Goal: Information Seeking & Learning: Learn about a topic

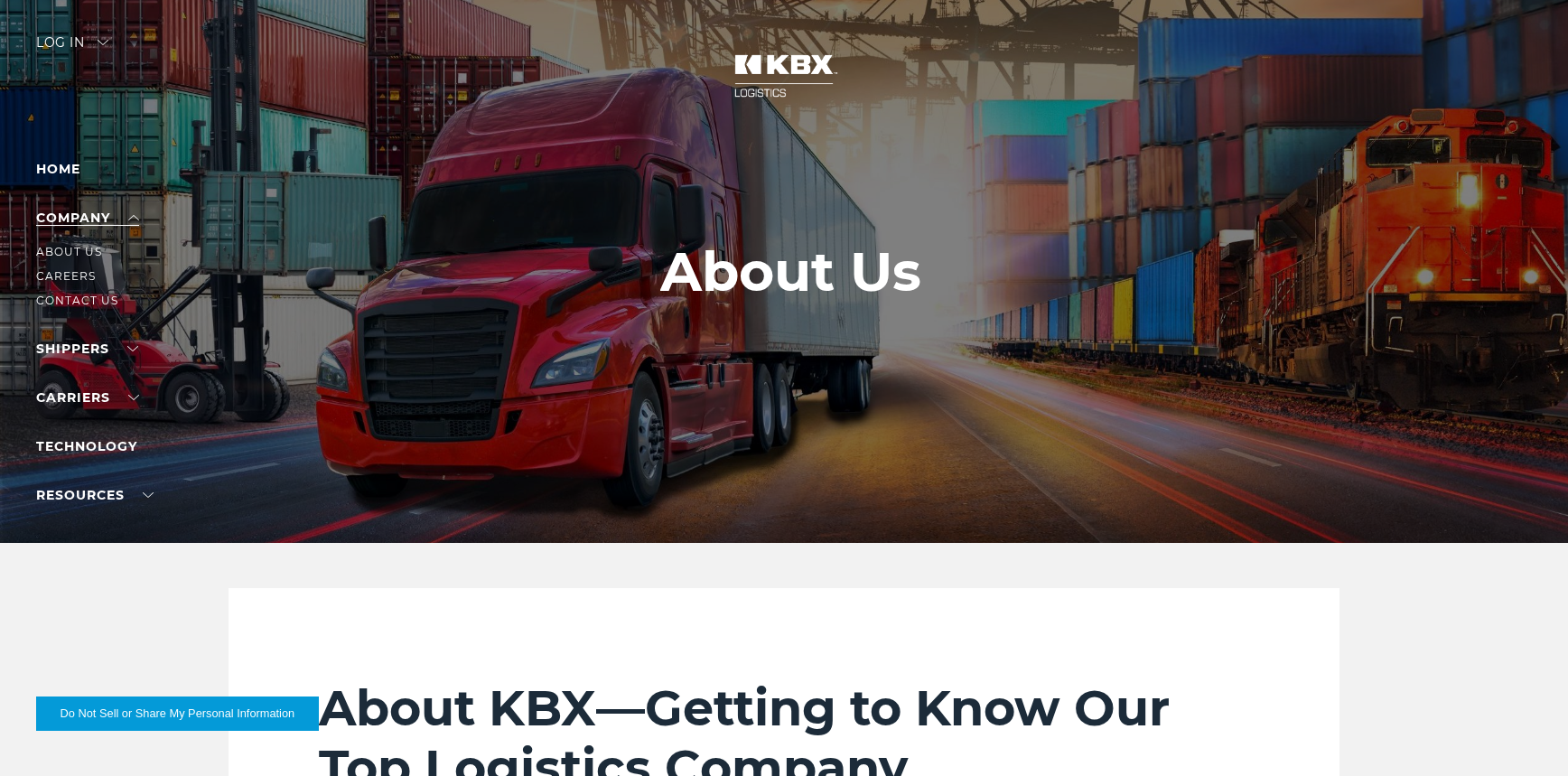
click at [61, 217] on link "Company" at bounding box center [87, 217] width 103 height 16
click at [66, 220] on link "Company" at bounding box center [87, 217] width 103 height 16
click at [50, 169] on link "Home" at bounding box center [57, 168] width 44 height 16
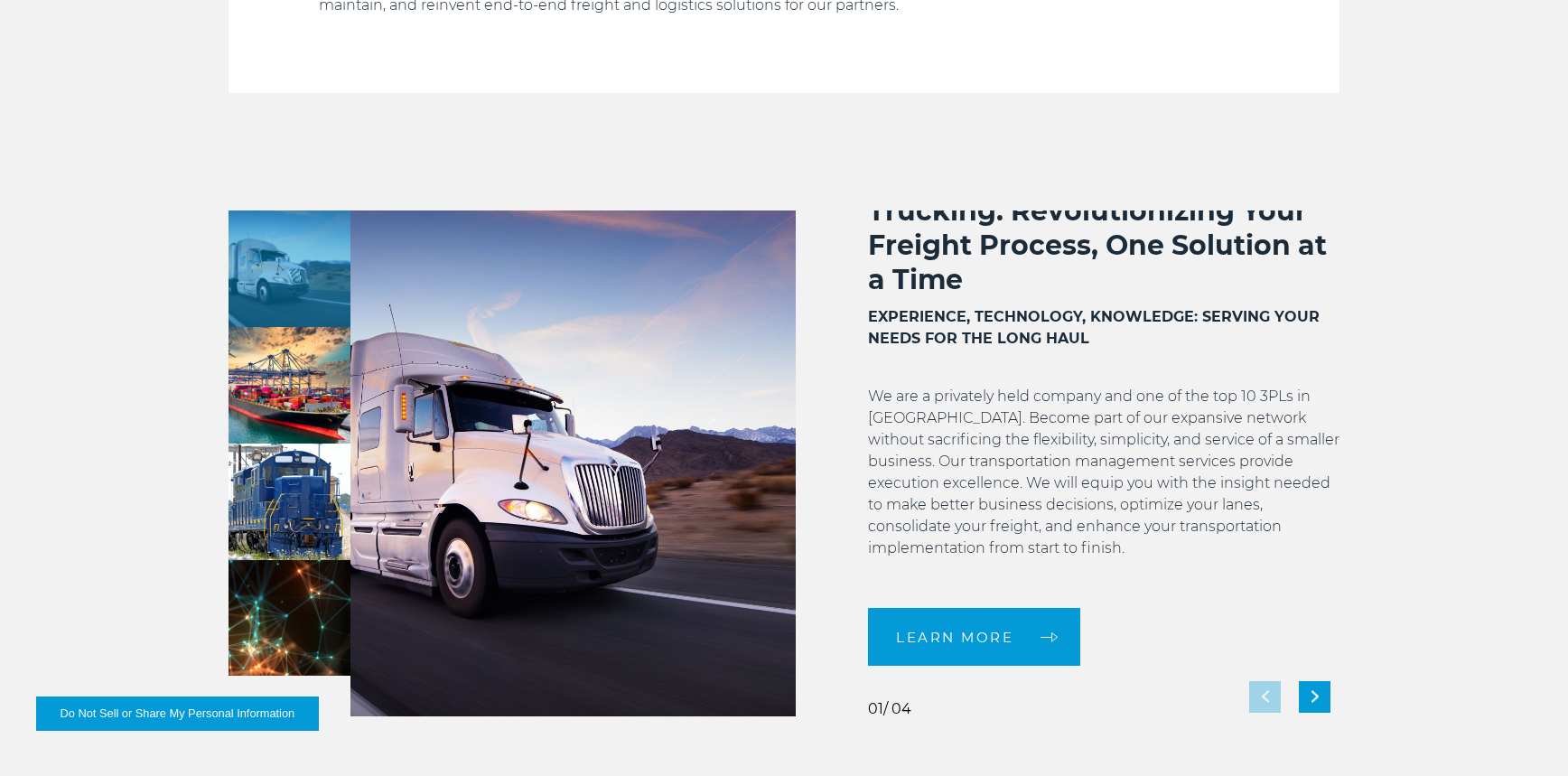
scroll to position [1446, 0]
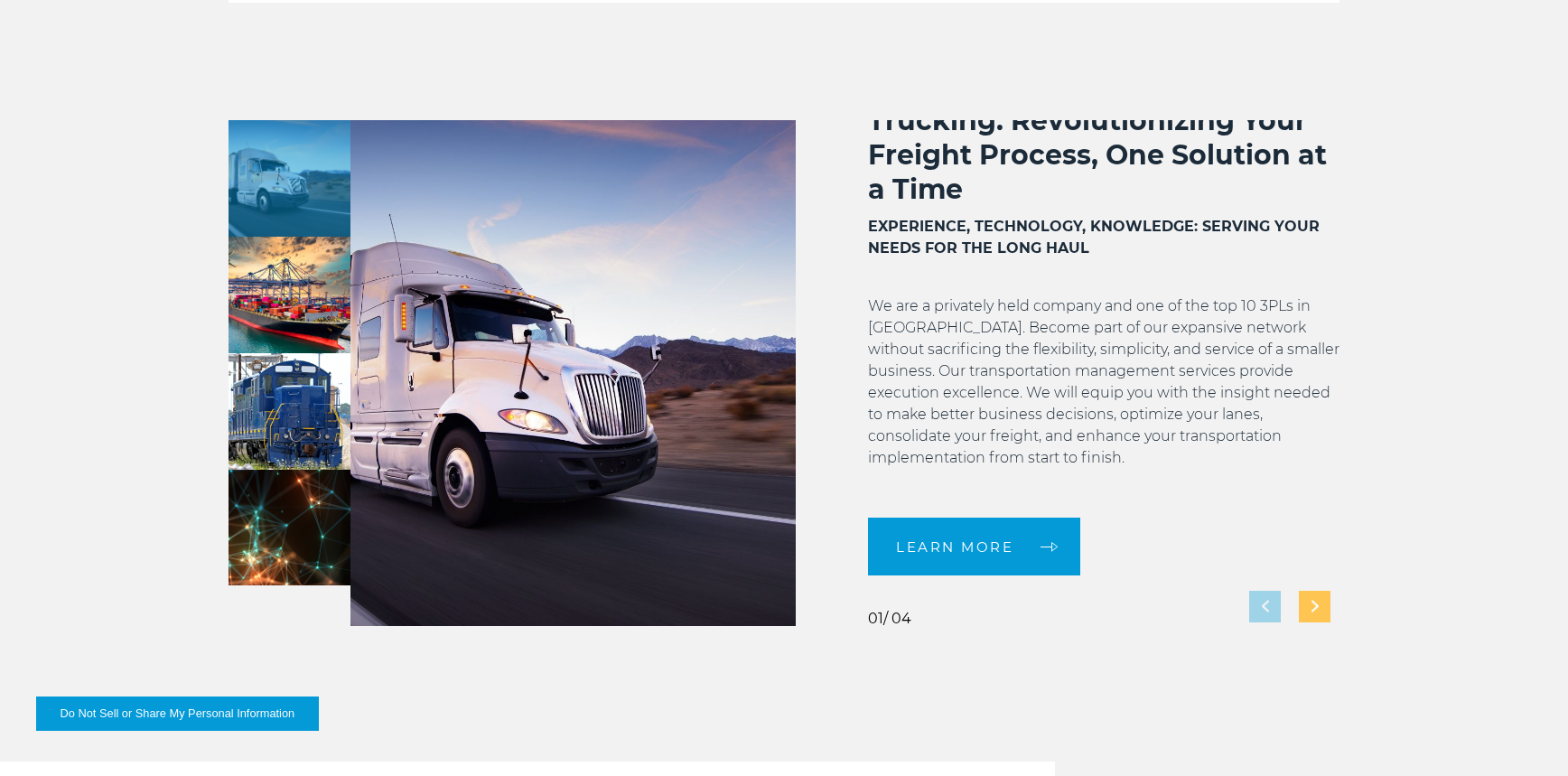
click at [1327, 615] on div "Next slide" at bounding box center [1314, 607] width 32 height 32
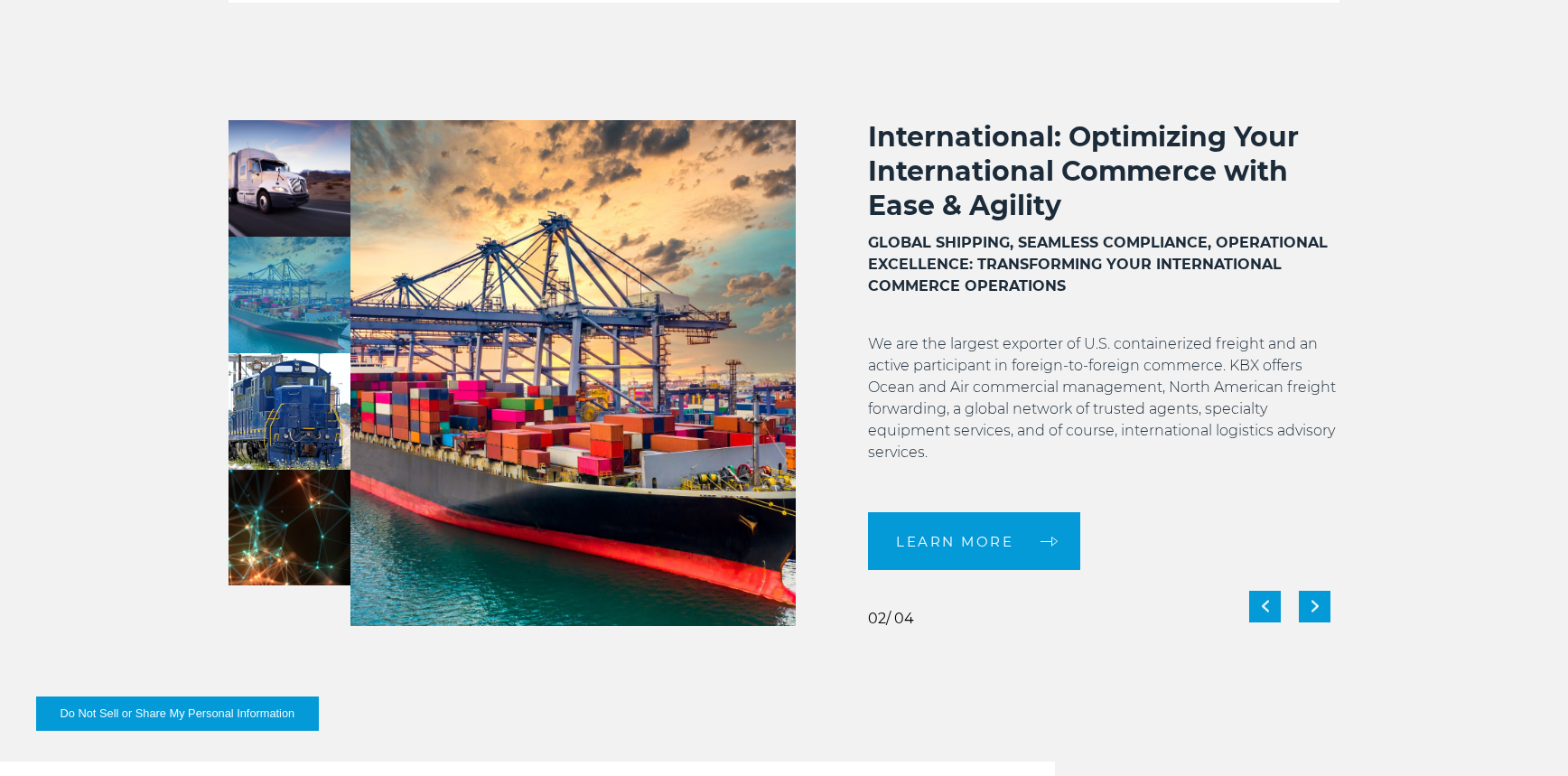
click at [1235, 609] on div "International: Optimizing Your International Commerce with Ease & Agility GLOBA…" at bounding box center [1067, 373] width 544 height 506
click at [1259, 607] on div "Previous slide" at bounding box center [1265, 607] width 32 height 32
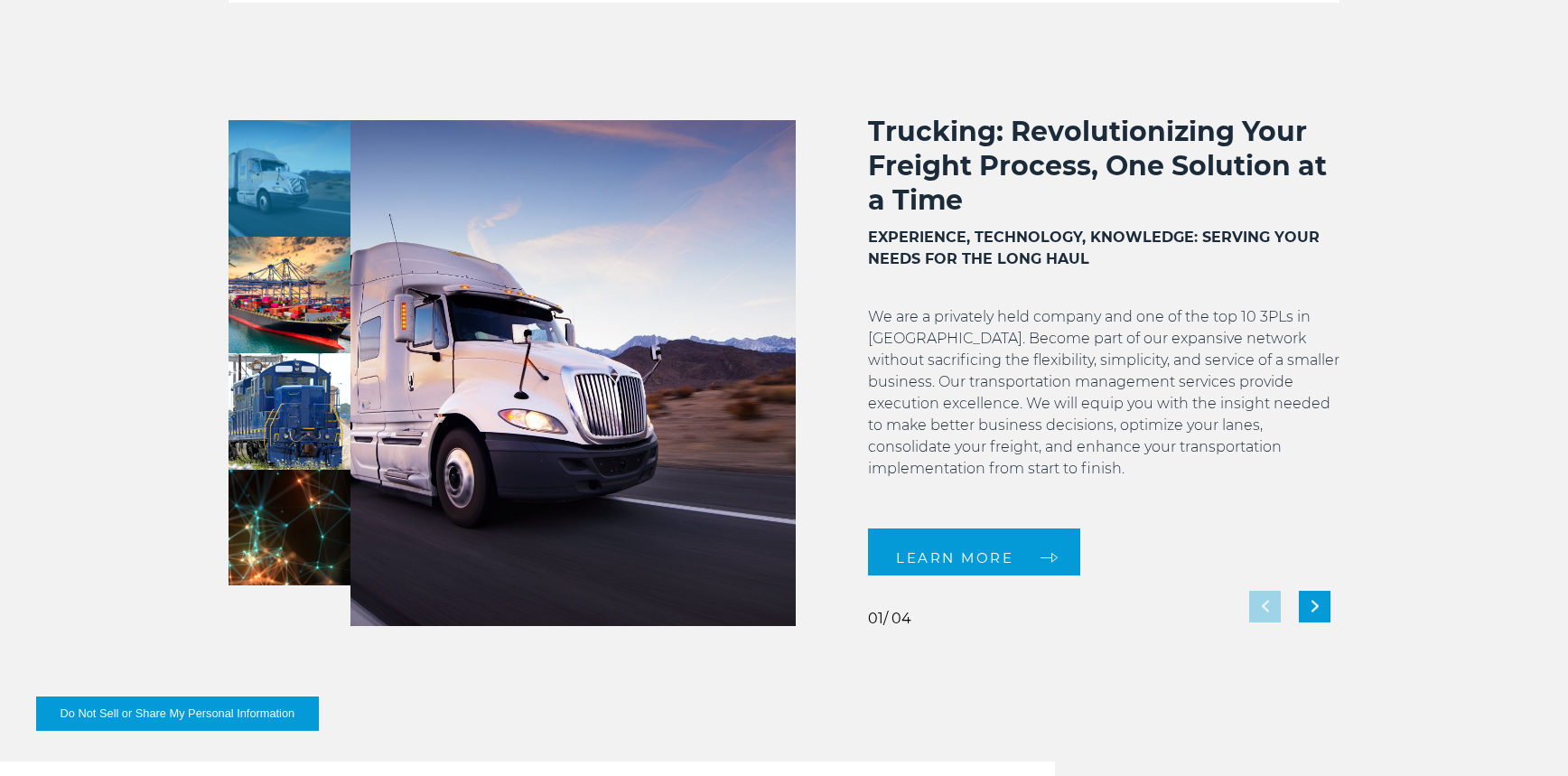
scroll to position [0, 0]
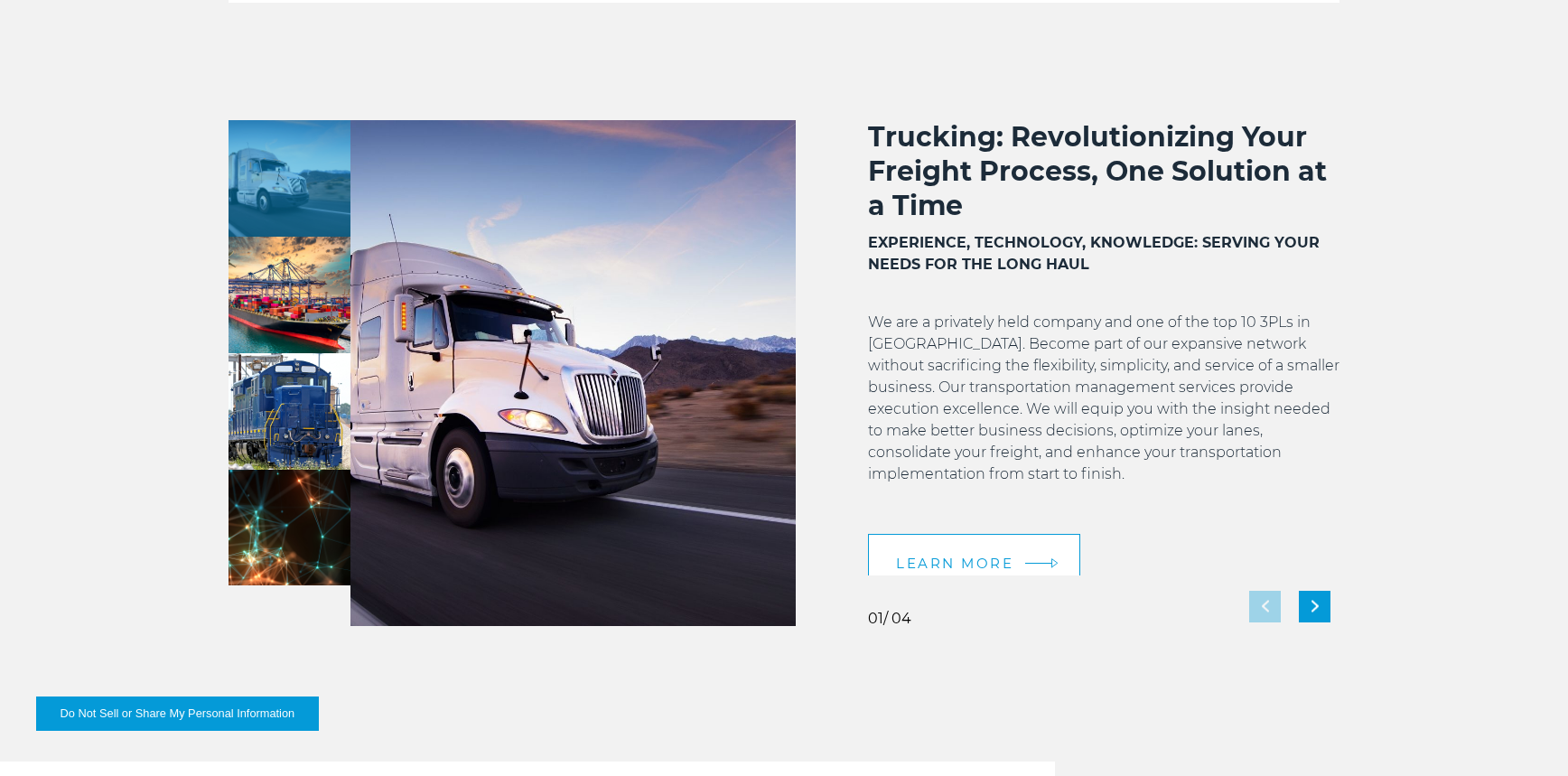
click at [993, 556] on span "LEARN MORE" at bounding box center [954, 563] width 117 height 13
